Goal: Task Accomplishment & Management: Use online tool/utility

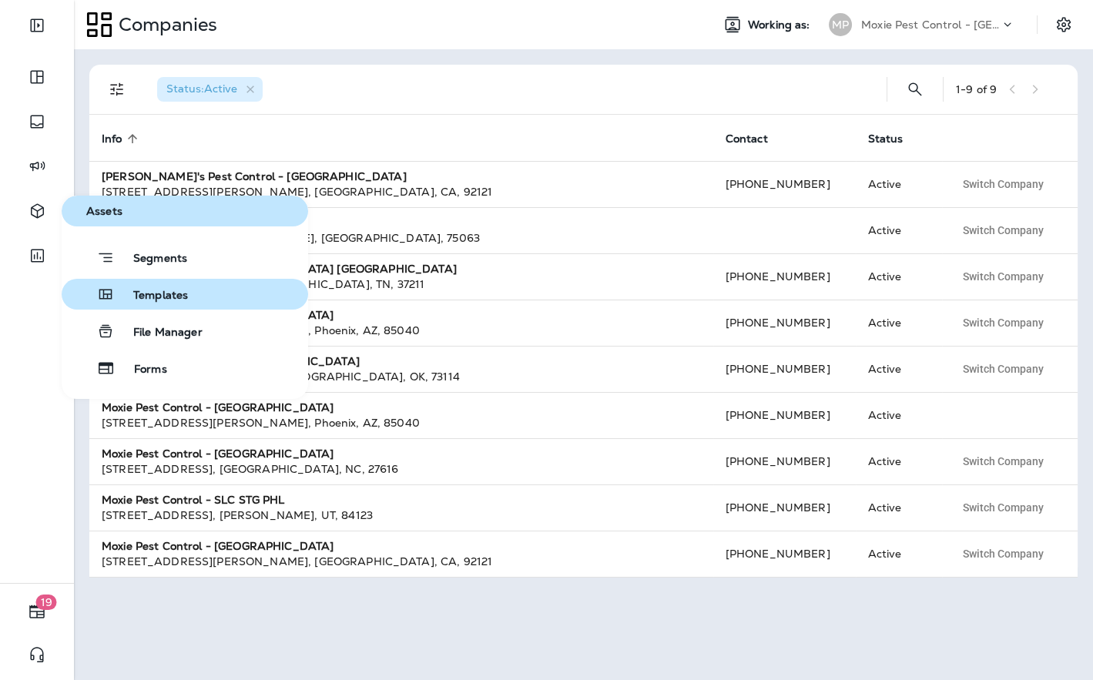
click at [143, 284] on button "Templates" at bounding box center [185, 294] width 247 height 31
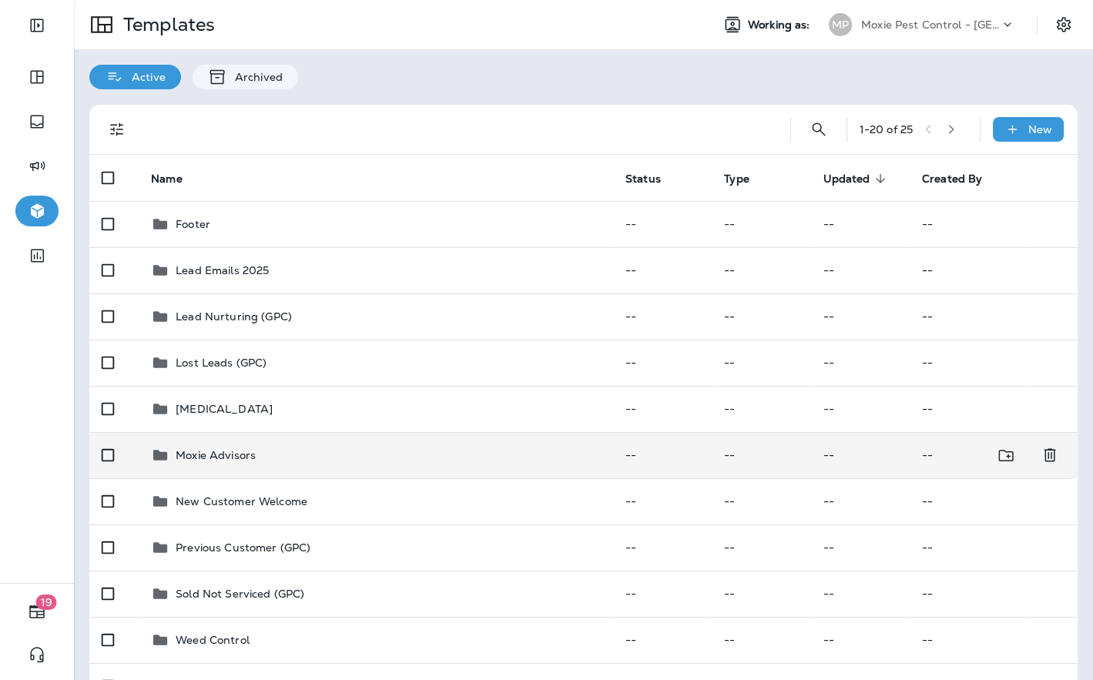
click at [312, 458] on div "Moxie Advisors" at bounding box center [376, 455] width 450 height 18
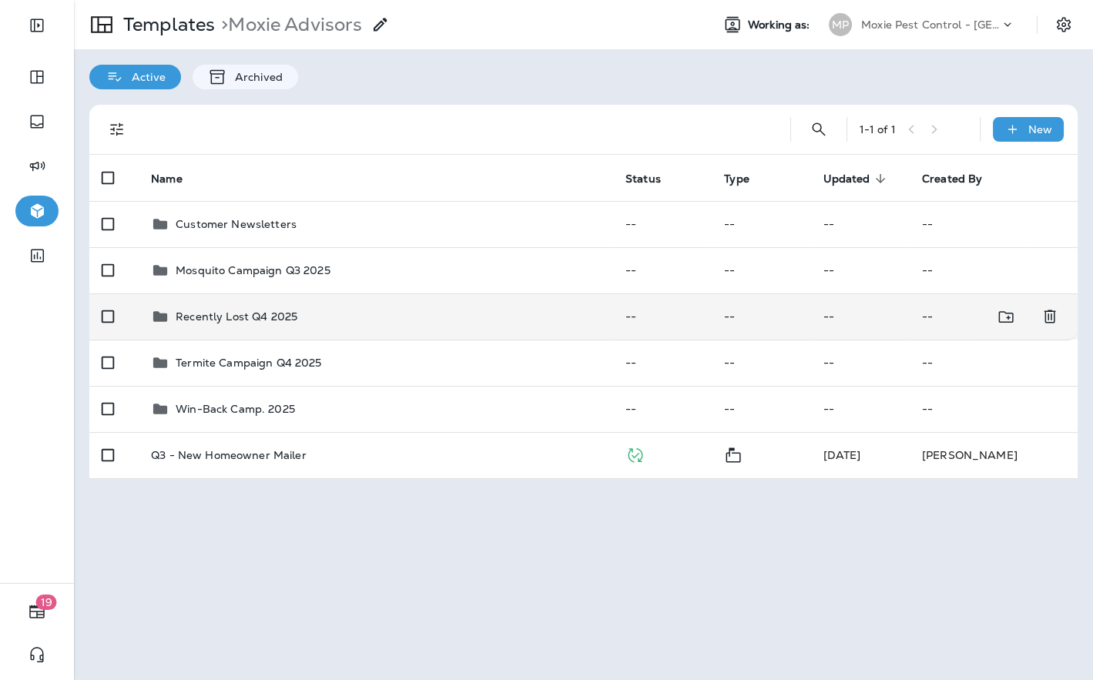
click at [318, 310] on div "Recently Lost Q4 2025" at bounding box center [376, 316] width 450 height 18
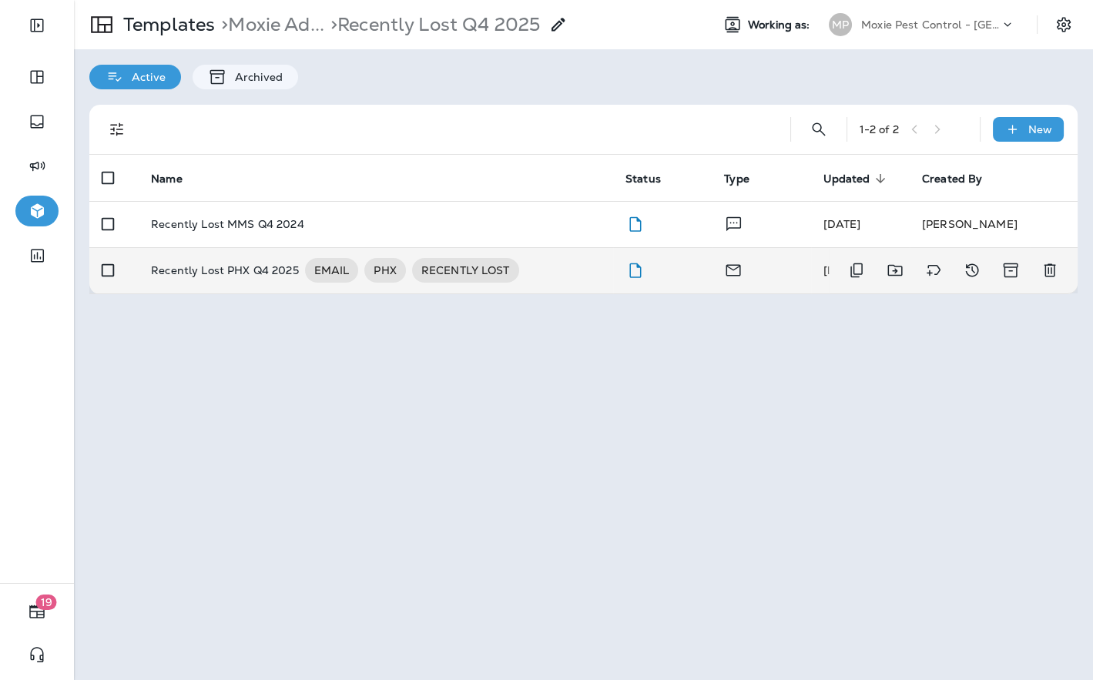
click at [541, 262] on div "Recently Lost PHX Q4 2025 EMAIL PHX RECENTLY LOST" at bounding box center [376, 270] width 450 height 25
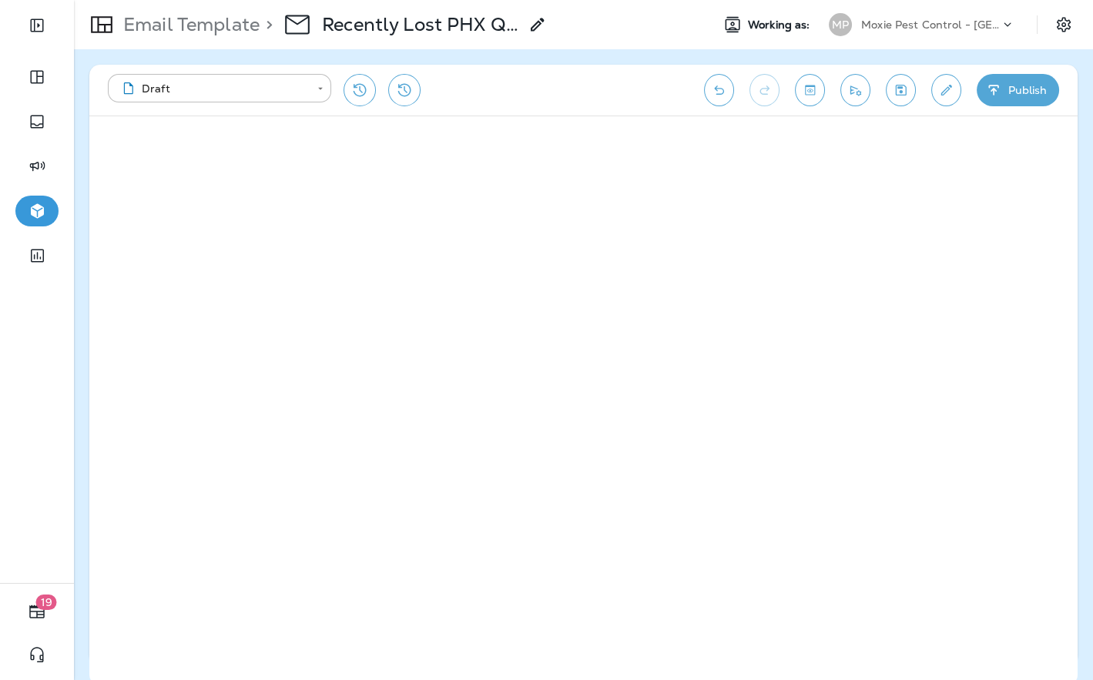
click at [986, 32] on div "Moxie Pest Control - [GEOGRAPHIC_DATA]" at bounding box center [931, 24] width 139 height 23
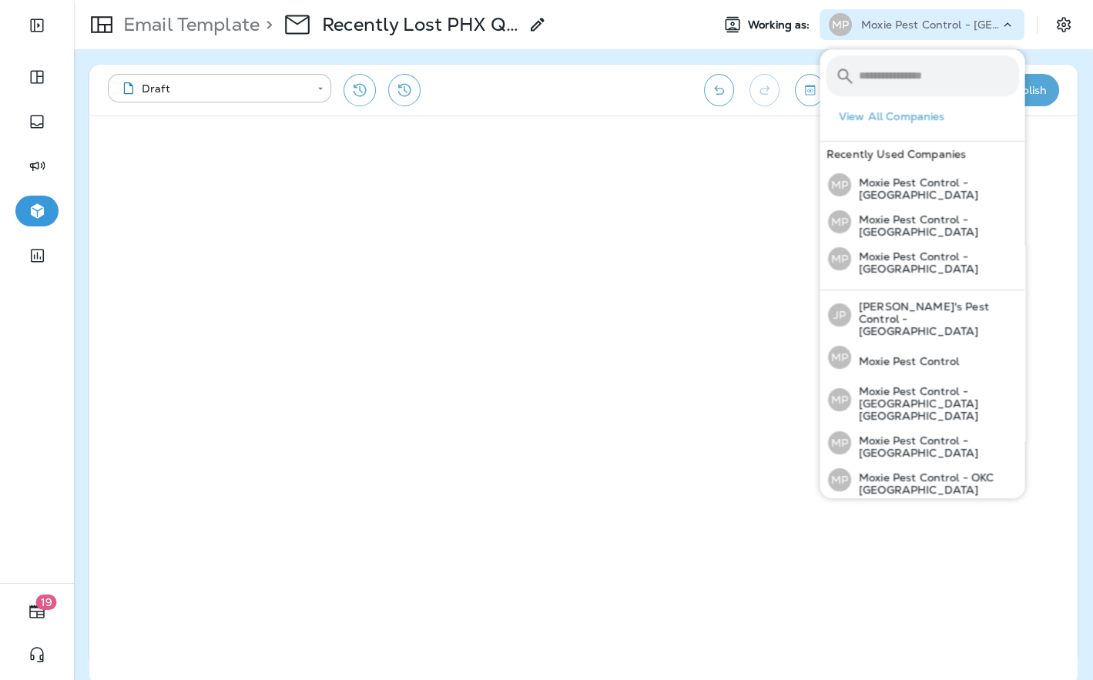
click at [762, 57] on div "**********" at bounding box center [584, 364] width 1020 height 631
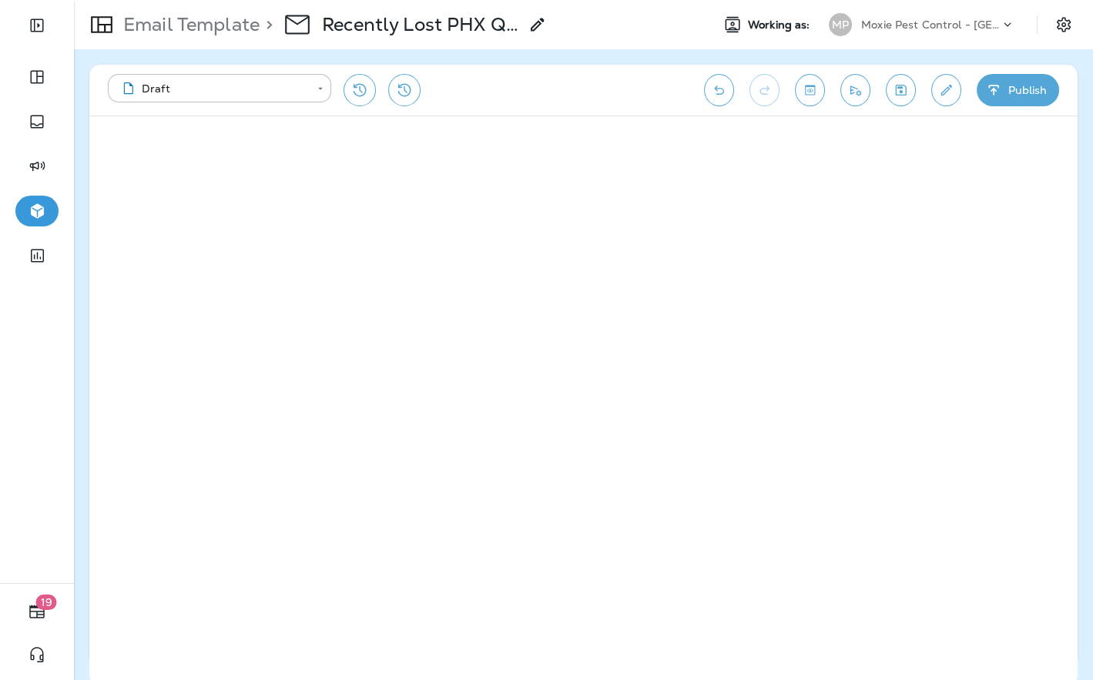
click at [897, 95] on icon "Save" at bounding box center [901, 90] width 11 height 11
click at [924, 32] on div "Moxie Pest Control - [GEOGRAPHIC_DATA]" at bounding box center [931, 24] width 139 height 23
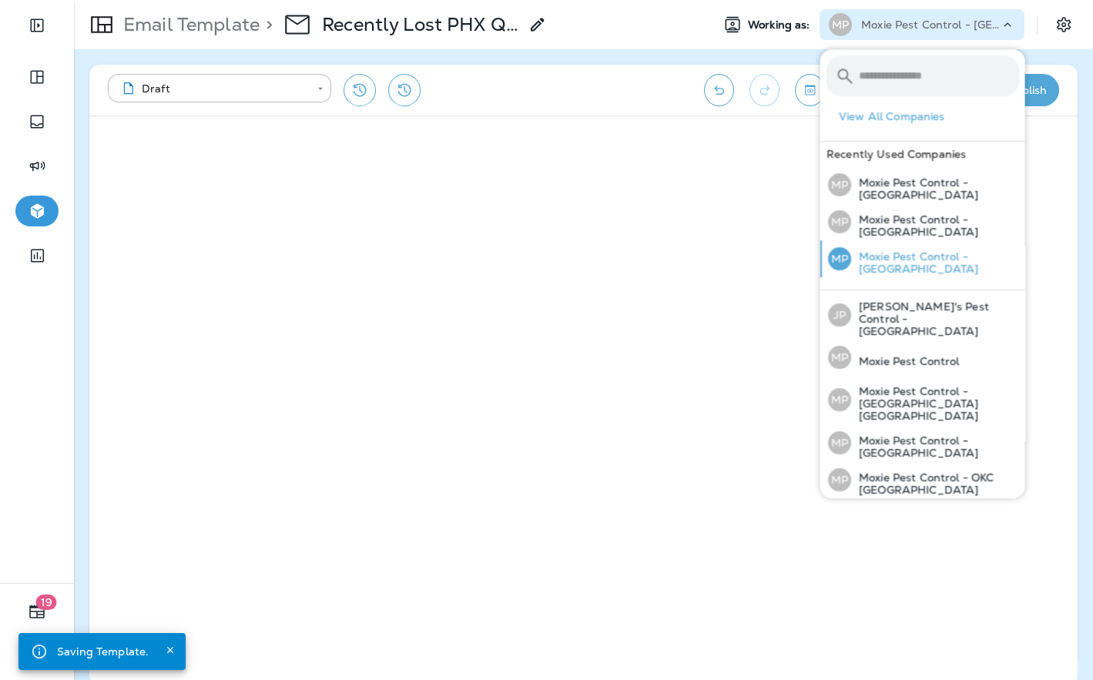
click at [912, 250] on p "Moxie Pest Control - [GEOGRAPHIC_DATA]" at bounding box center [935, 262] width 168 height 25
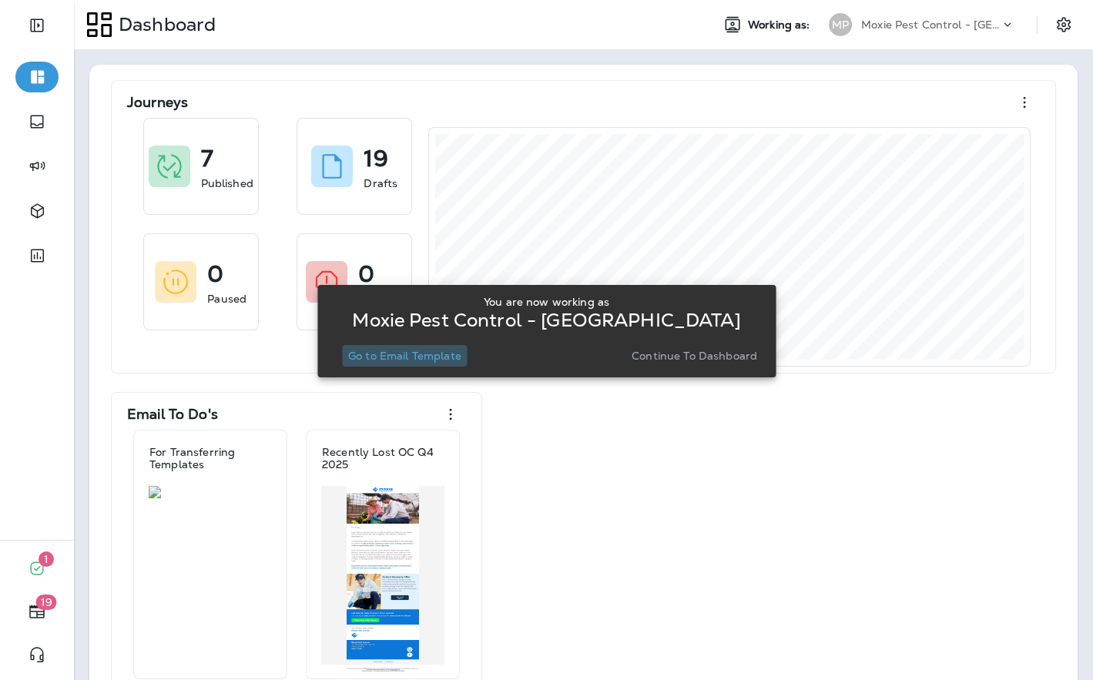
click at [385, 356] on p "Go to Email Template" at bounding box center [404, 356] width 113 height 12
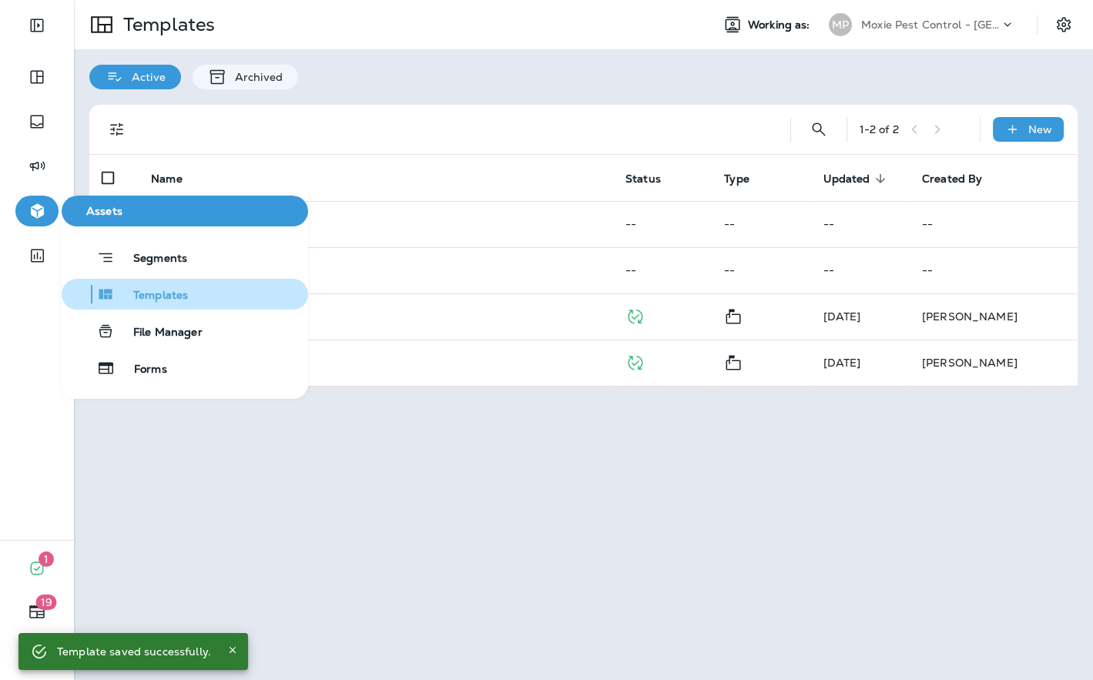
click at [184, 306] on button "Templates" at bounding box center [185, 294] width 247 height 31
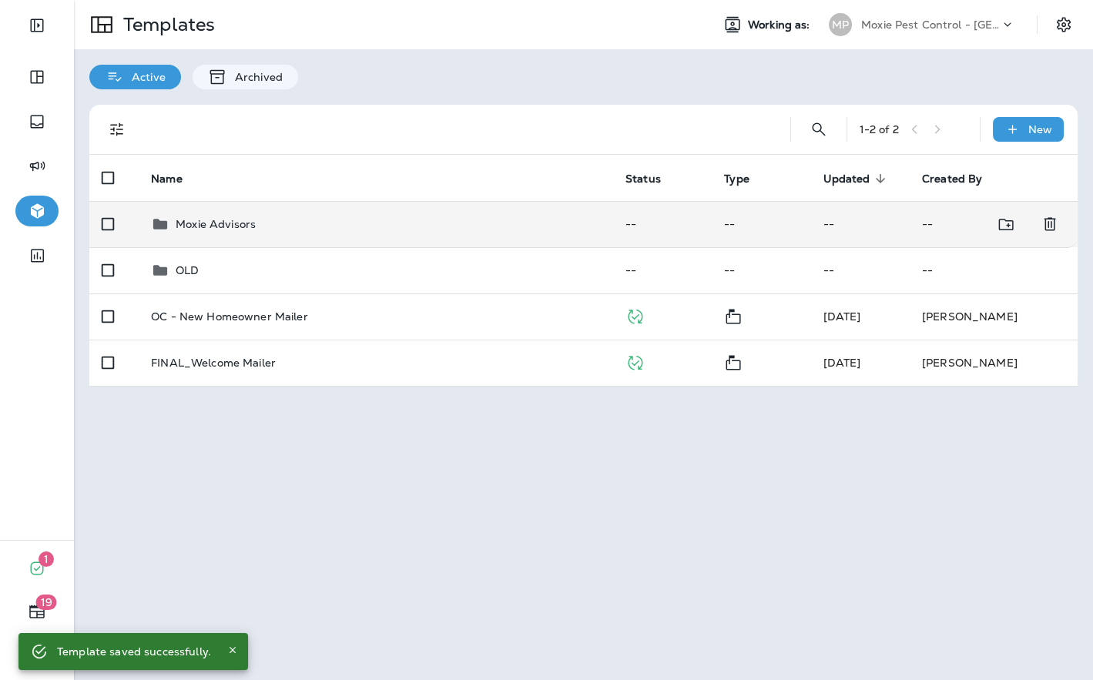
click at [220, 227] on p "Moxie Advisors" at bounding box center [216, 224] width 80 height 12
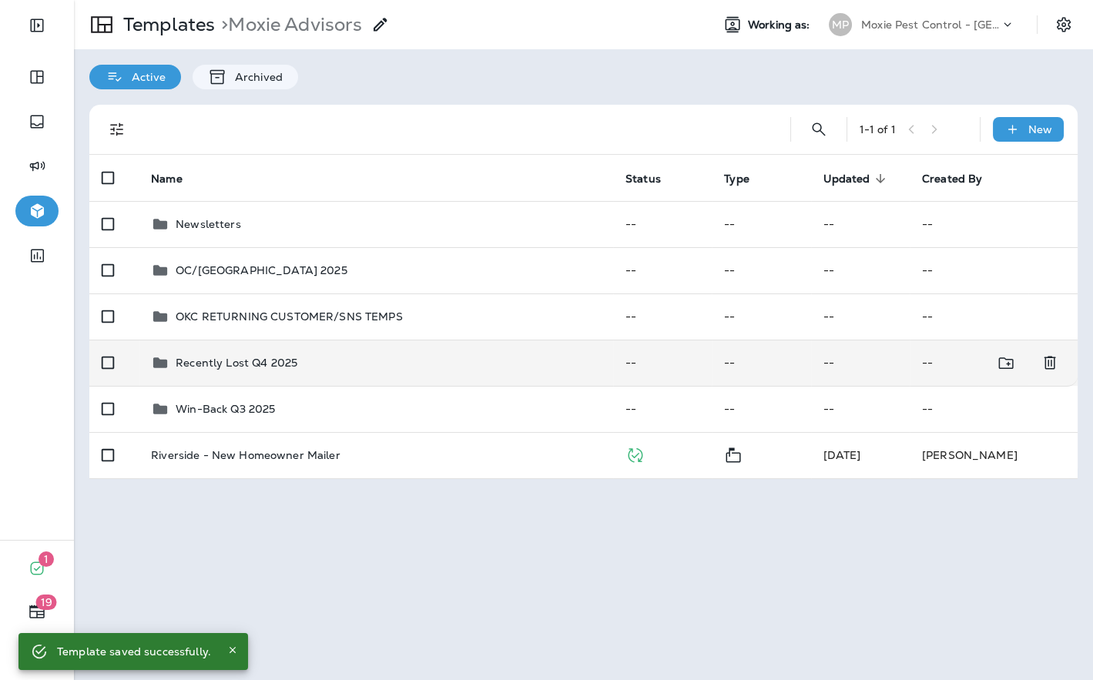
click at [260, 358] on p "Recently Lost Q4 2025" at bounding box center [237, 363] width 122 height 12
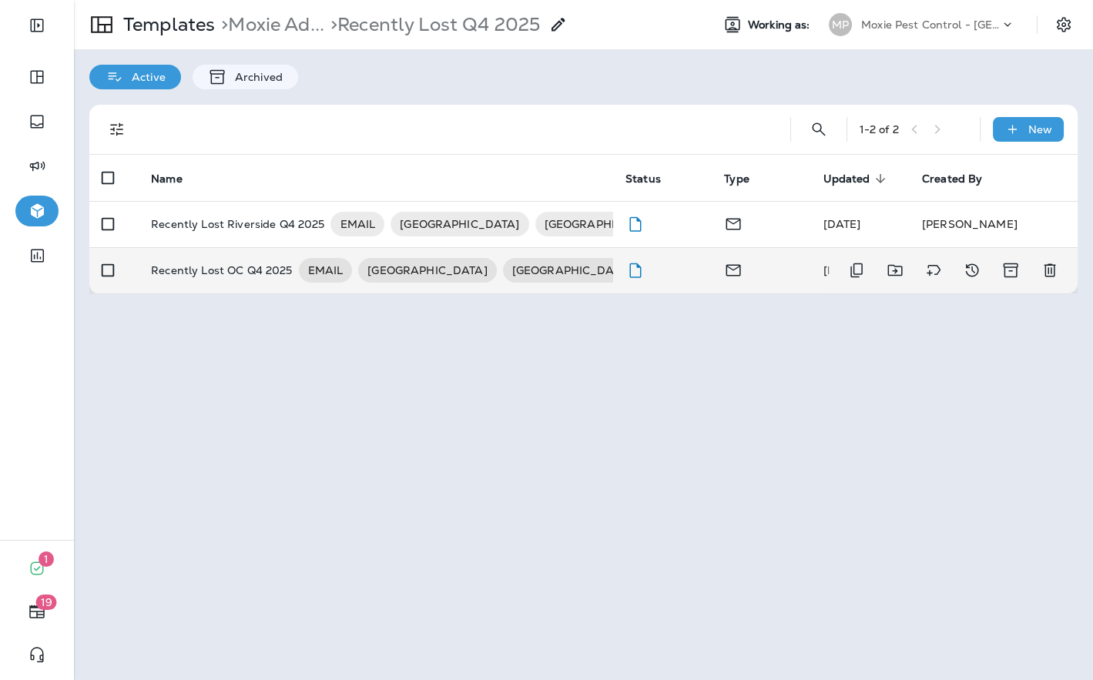
click at [235, 277] on p "Recently Lost OC Q4 2025" at bounding box center [221, 270] width 141 height 25
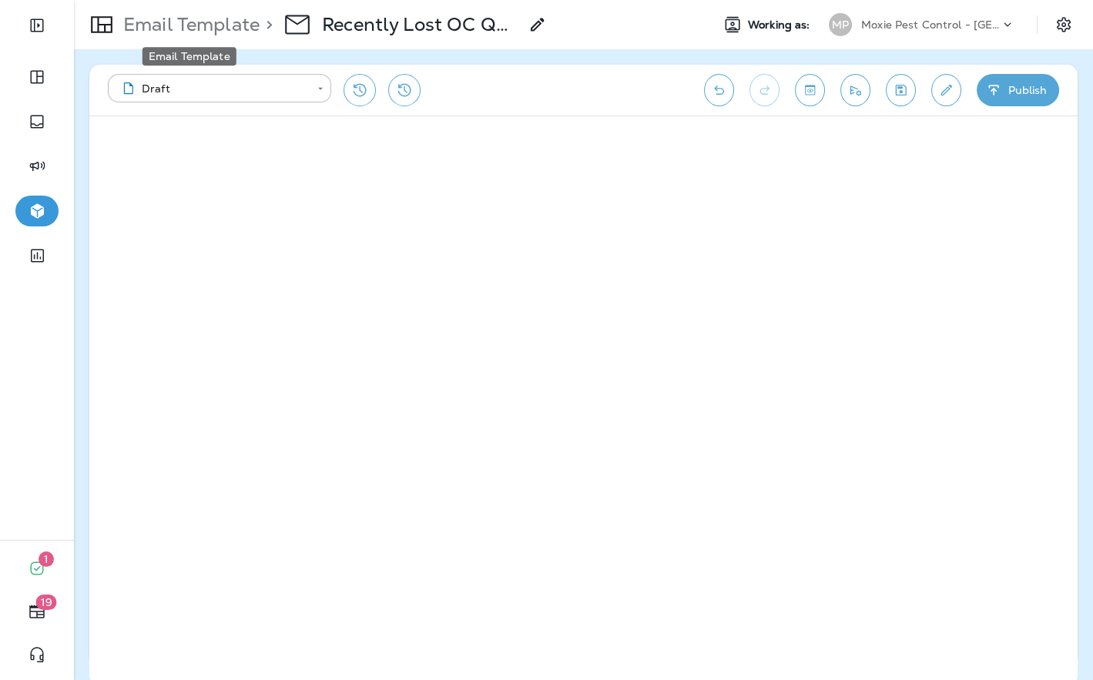
click at [220, 28] on p "Email Template" at bounding box center [188, 24] width 143 height 23
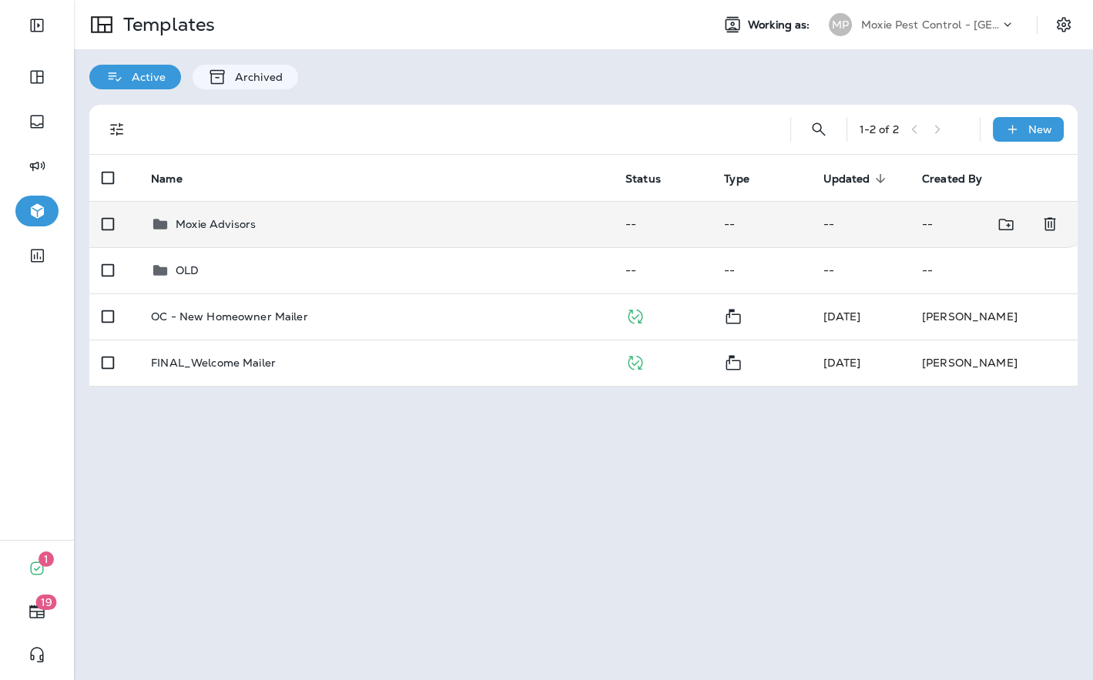
click at [318, 237] on td "Moxie Advisors" at bounding box center [376, 224] width 475 height 46
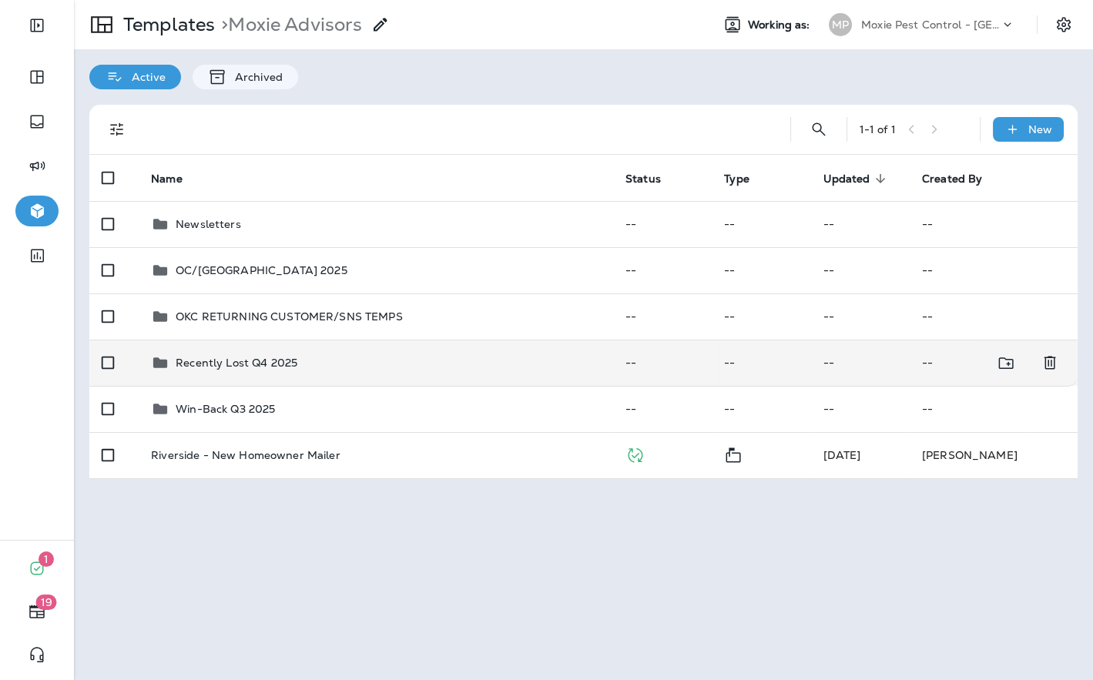
click at [274, 359] on p "Recently Lost Q4 2025" at bounding box center [237, 363] width 122 height 12
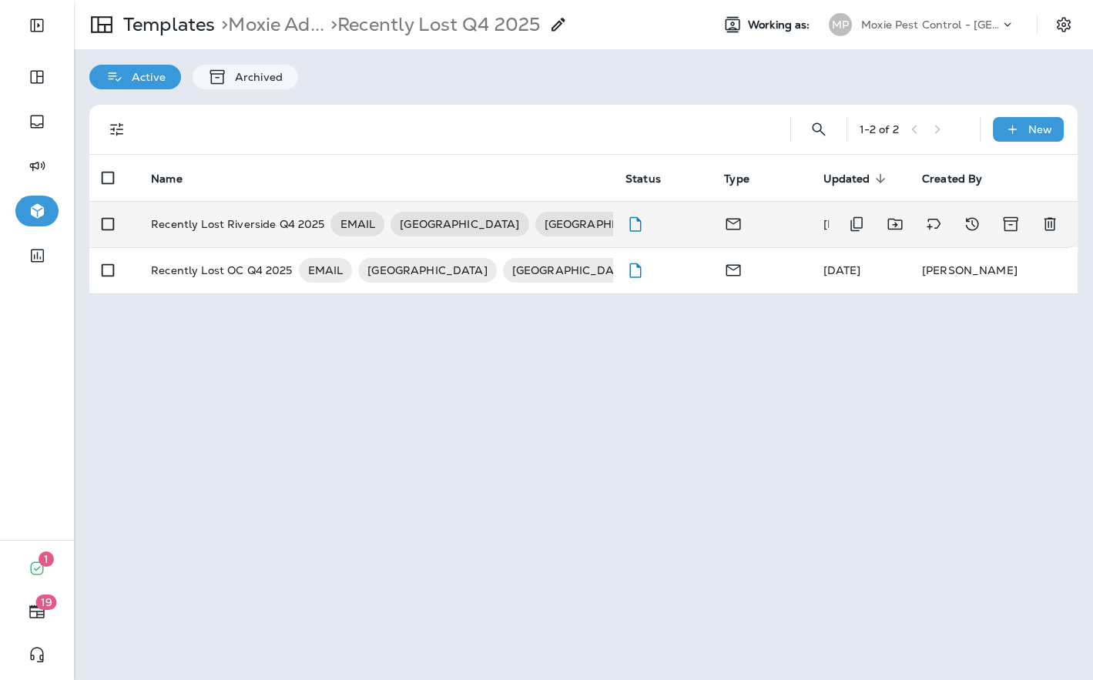
click at [257, 237] on td "Recently Lost Riverside Q4 2025 EMAIL RIVERSIDE [GEOGRAPHIC_DATA]" at bounding box center [376, 224] width 475 height 46
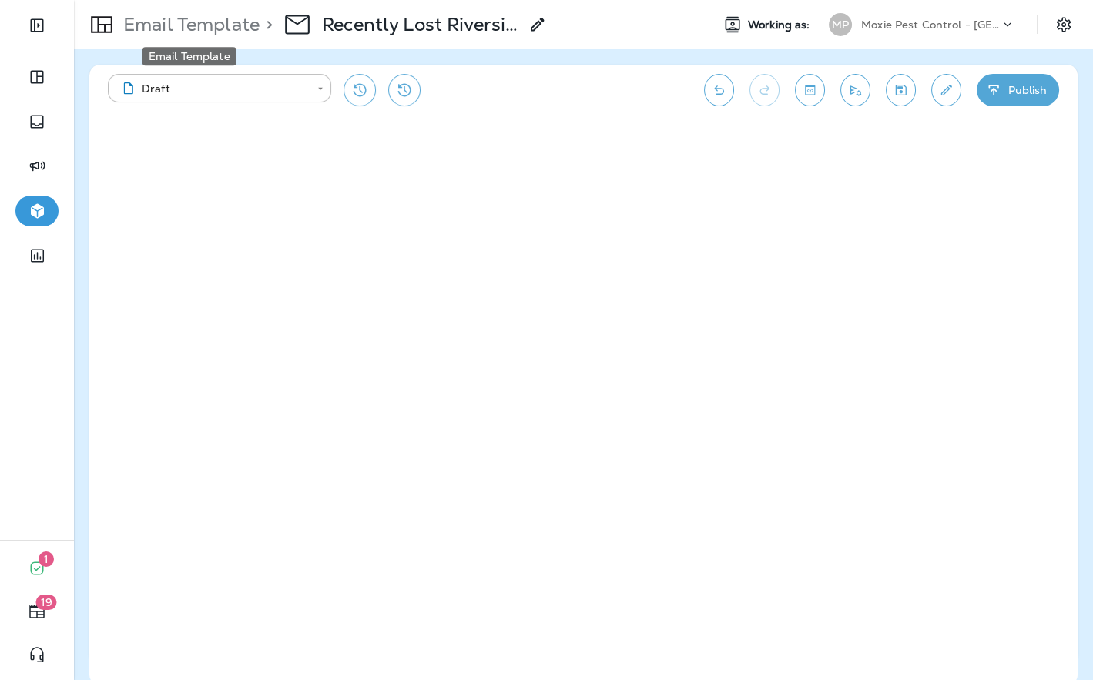
click at [155, 23] on p "Email Template" at bounding box center [188, 24] width 143 height 23
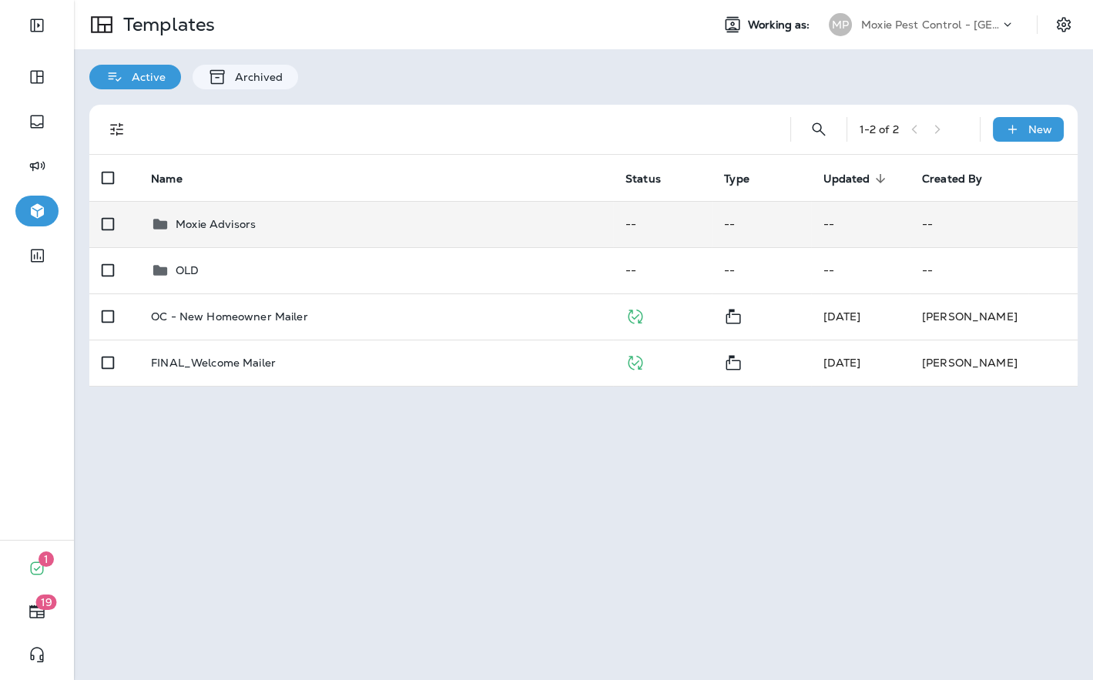
click at [213, 226] on p "Moxie Advisors" at bounding box center [216, 224] width 80 height 12
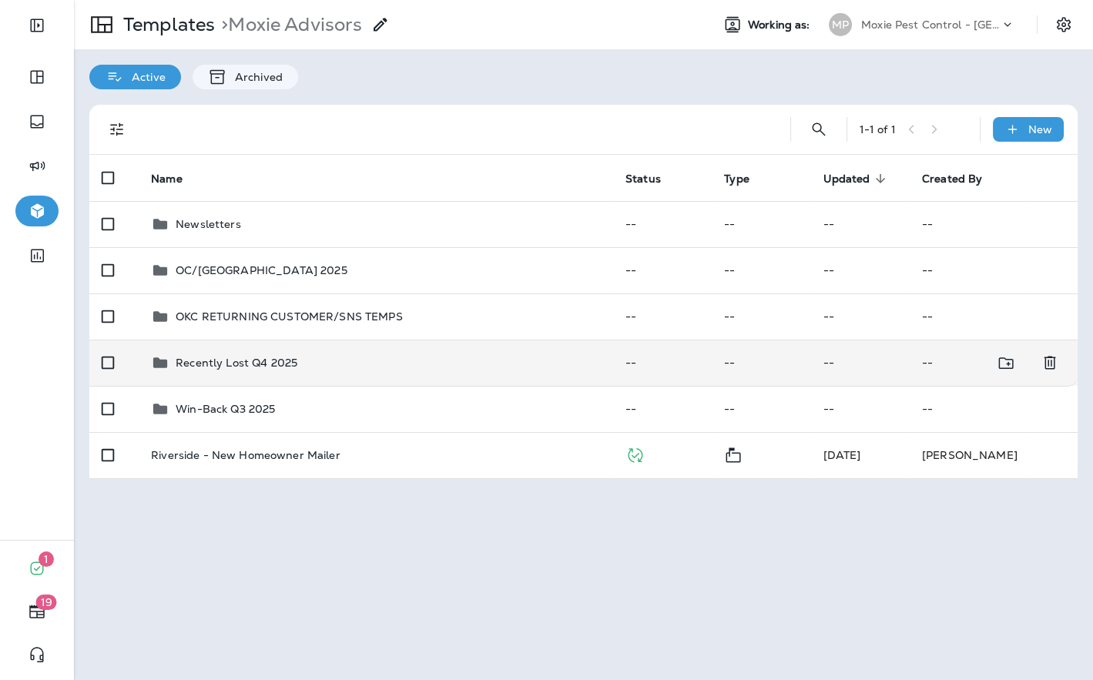
click at [258, 376] on td "Recently Lost Q4 2025" at bounding box center [376, 363] width 475 height 46
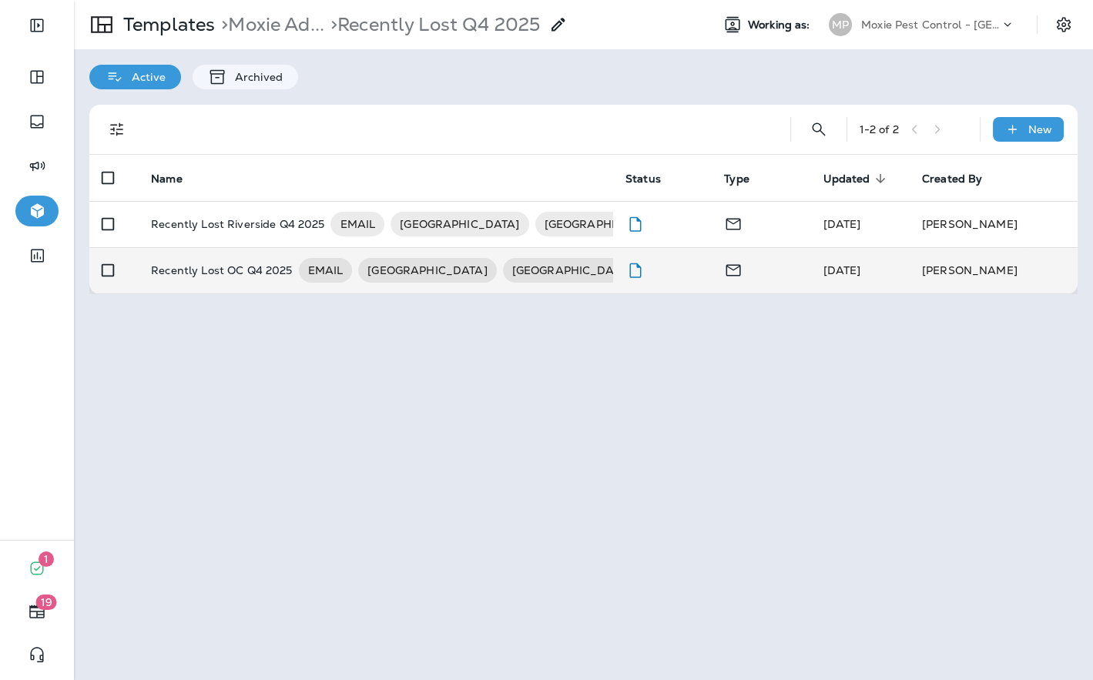
click at [185, 281] on p "Recently Lost OC Q4 2025" at bounding box center [221, 270] width 141 height 25
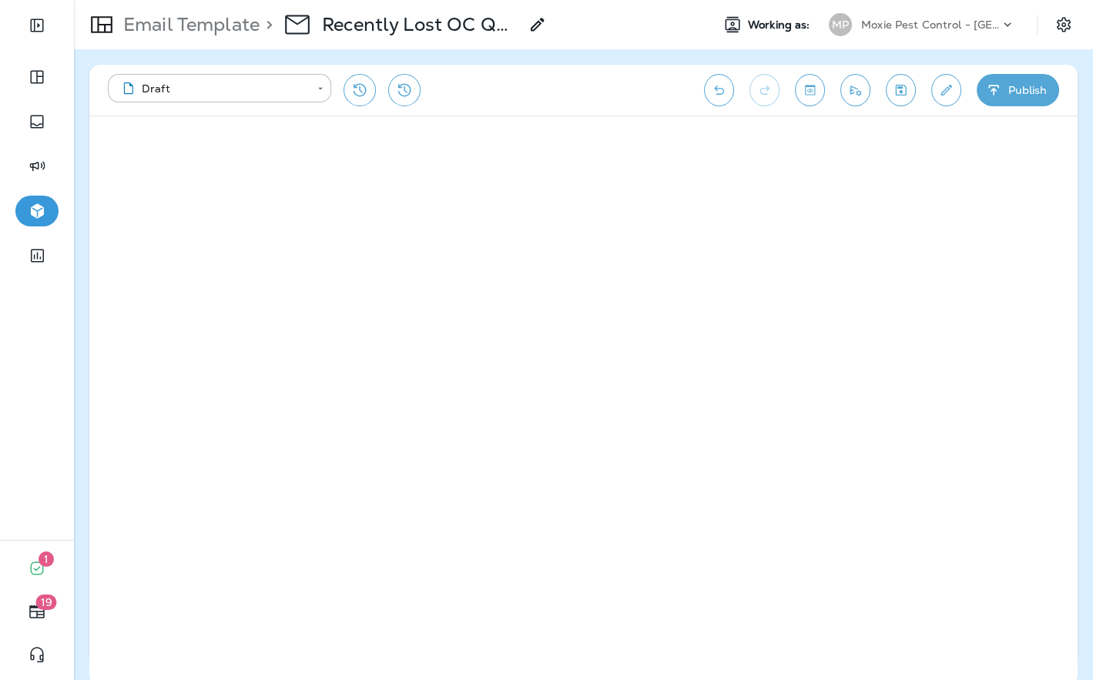
click at [989, 29] on p "Moxie Pest Control - [GEOGRAPHIC_DATA]" at bounding box center [931, 24] width 139 height 12
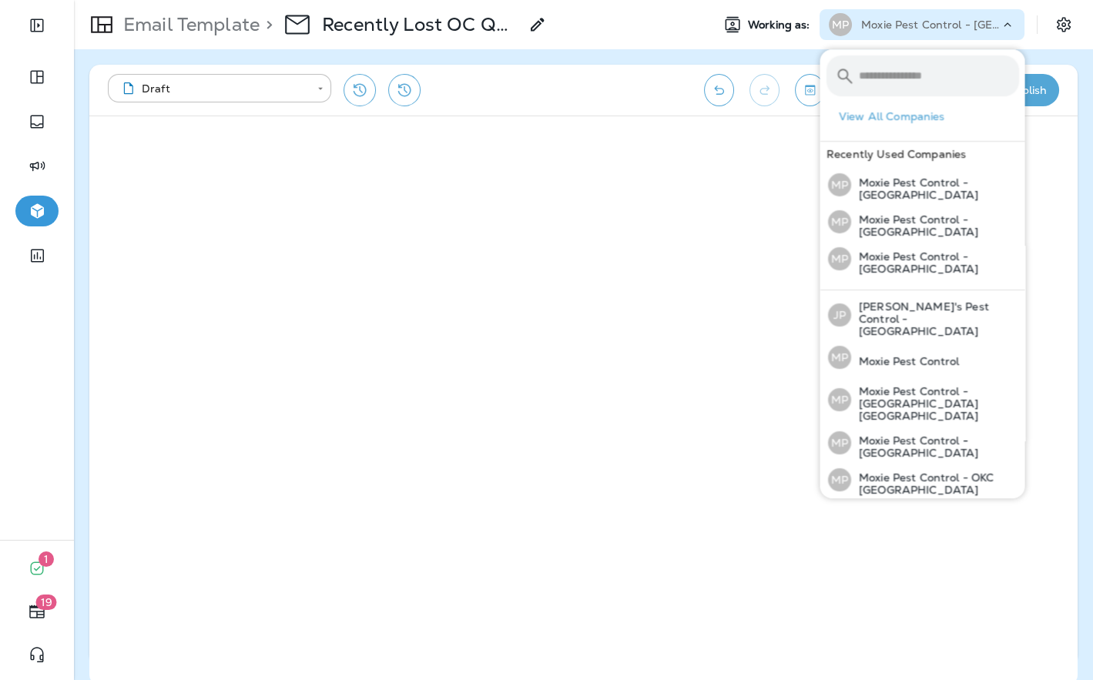
click at [905, 509] on p "Moxie Pest Control - [GEOGRAPHIC_DATA]" at bounding box center [935, 521] width 168 height 25
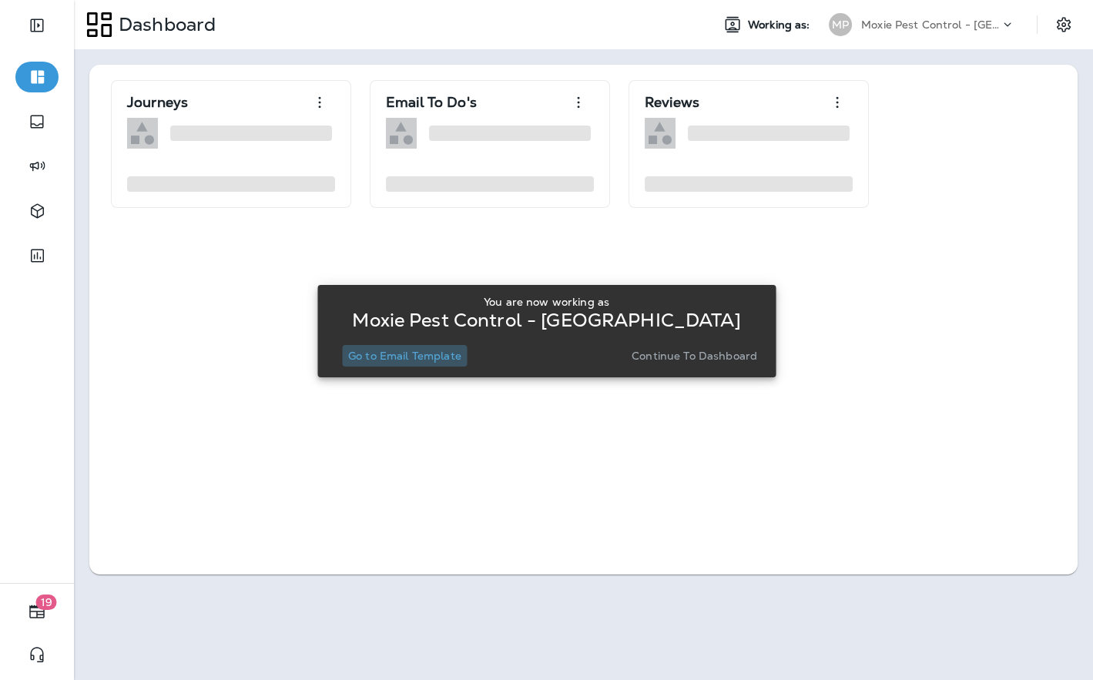
click at [428, 350] on p "Go to Email Template" at bounding box center [404, 356] width 113 height 12
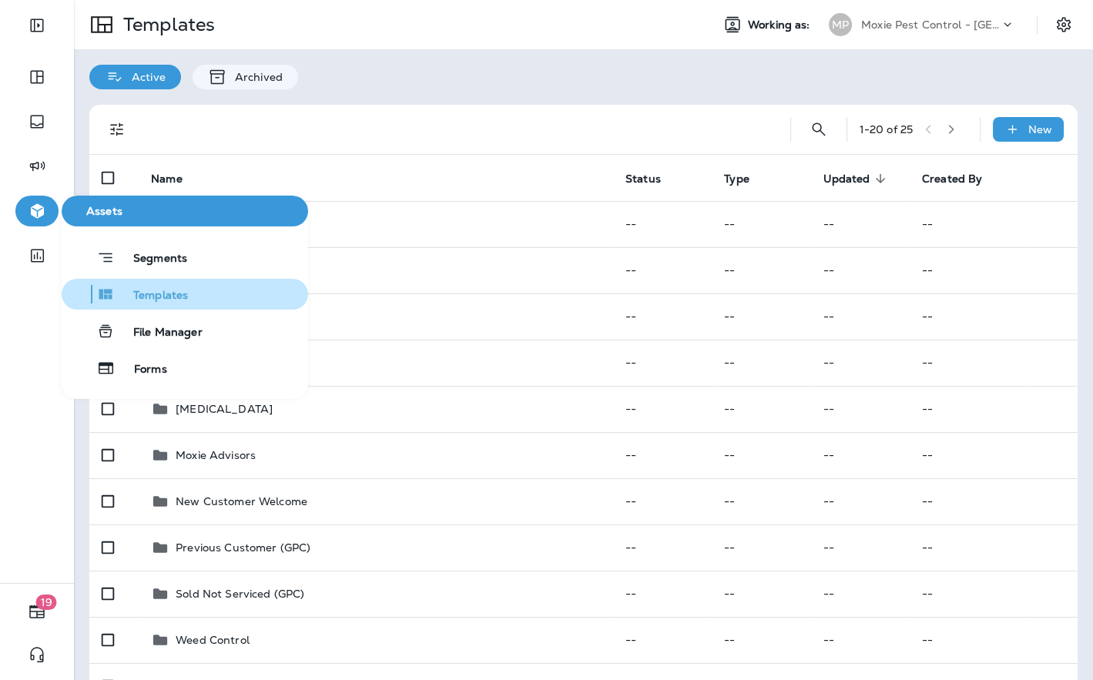
click at [179, 295] on span "Templates" at bounding box center [151, 296] width 73 height 15
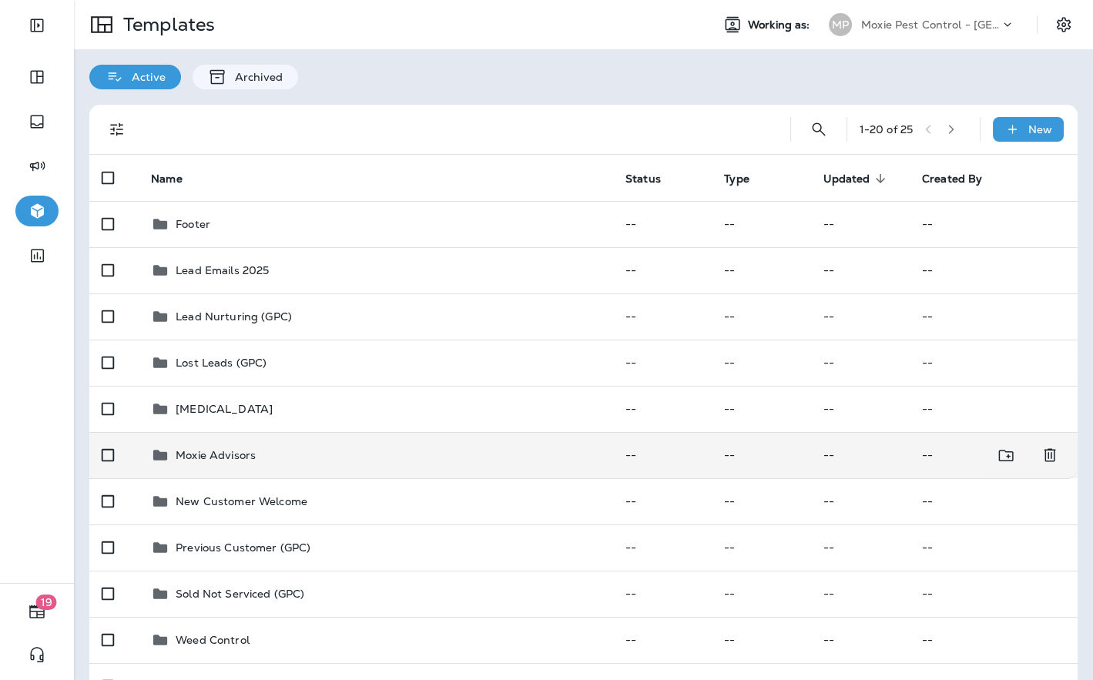
click at [206, 446] on div "Moxie Advisors" at bounding box center [216, 455] width 80 height 18
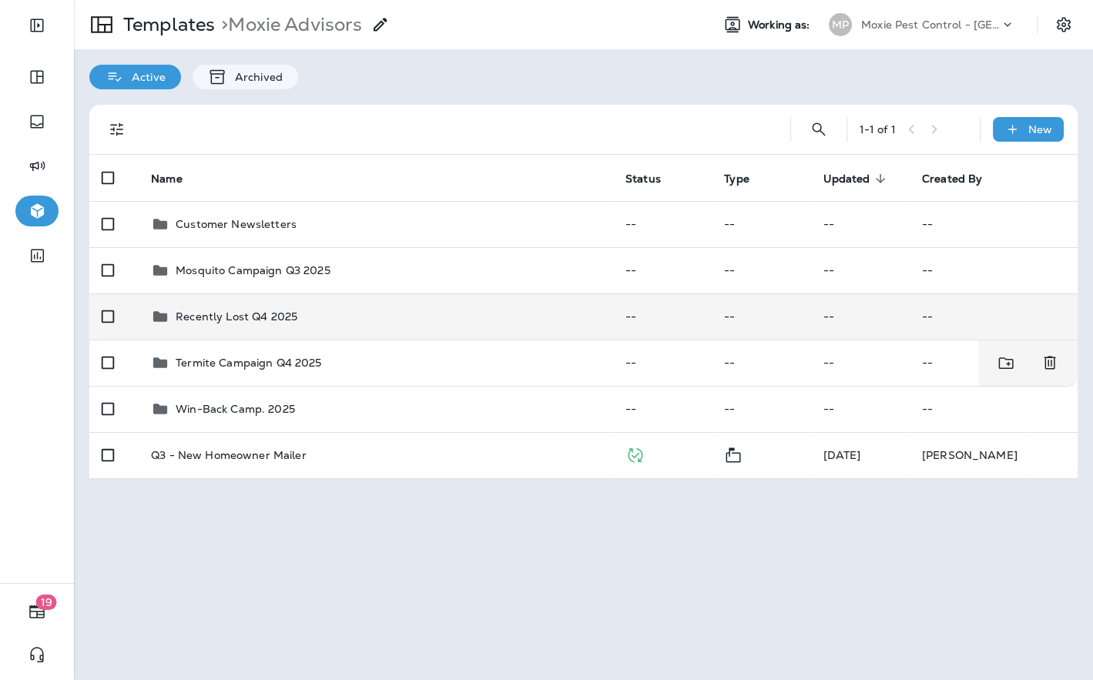
click at [242, 316] on p "Recently Lost Q4 2025" at bounding box center [237, 317] width 122 height 12
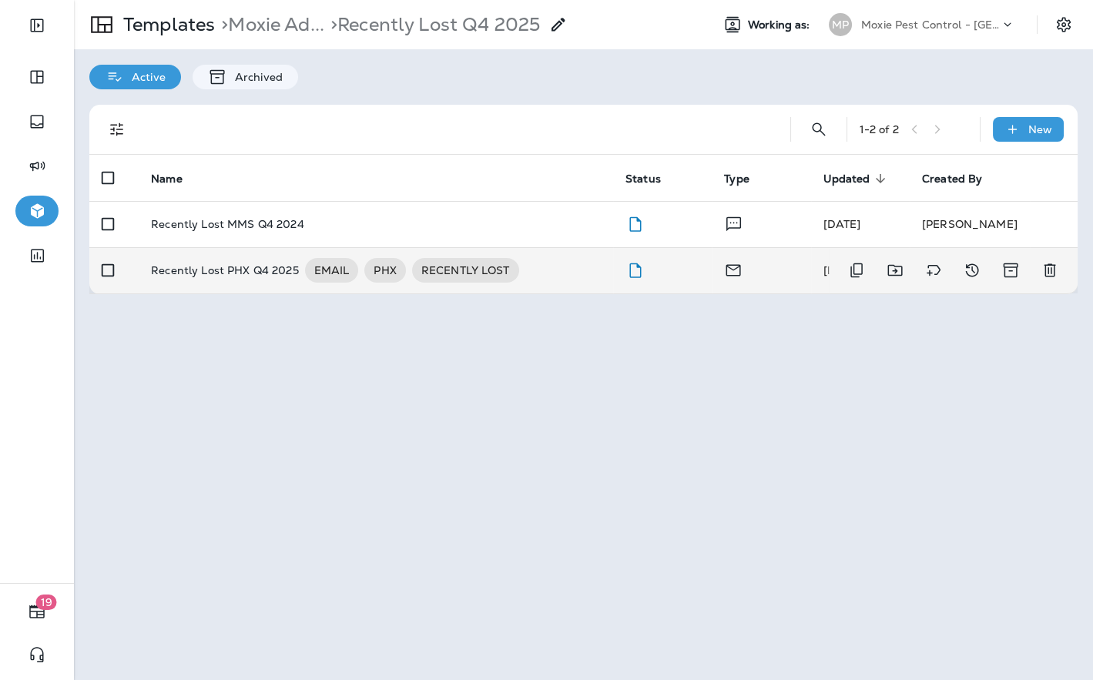
click at [230, 273] on p "Recently Lost PHX Q4 2025" at bounding box center [225, 270] width 148 height 25
